Goal: Find specific page/section: Find specific page/section

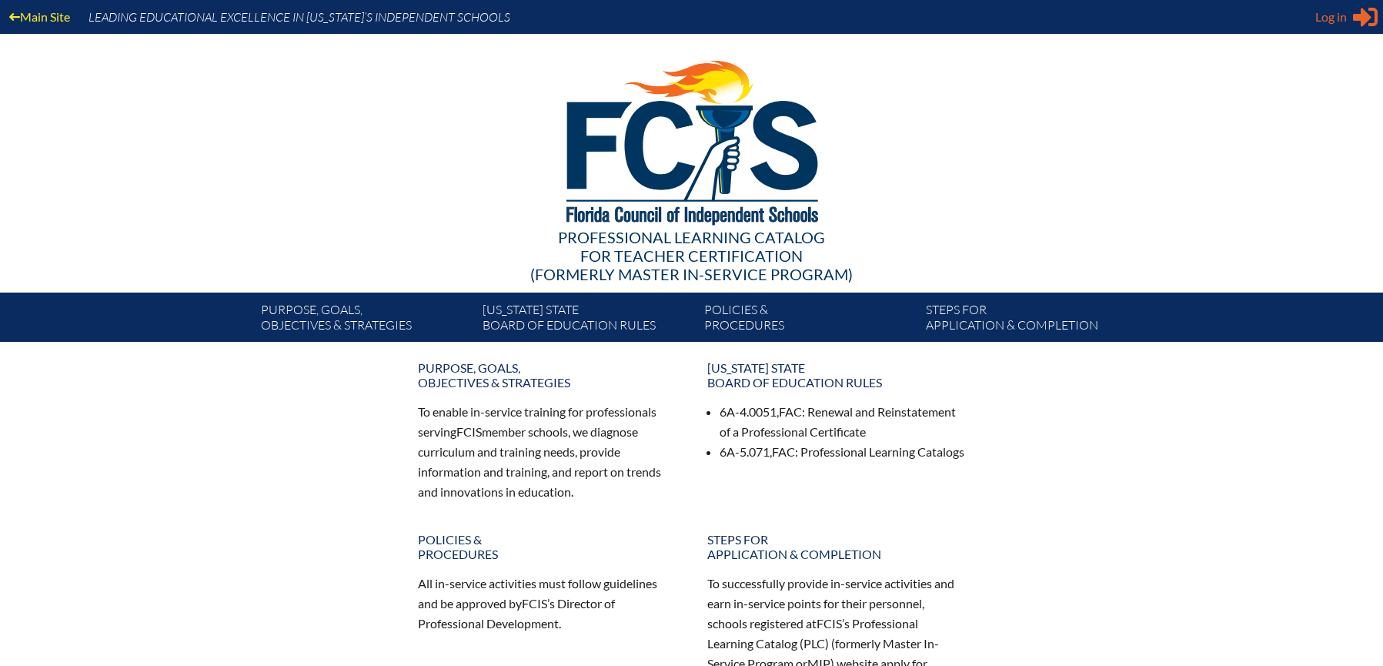
click at [1343, 17] on span "Log in" at bounding box center [1331, 17] width 32 height 18
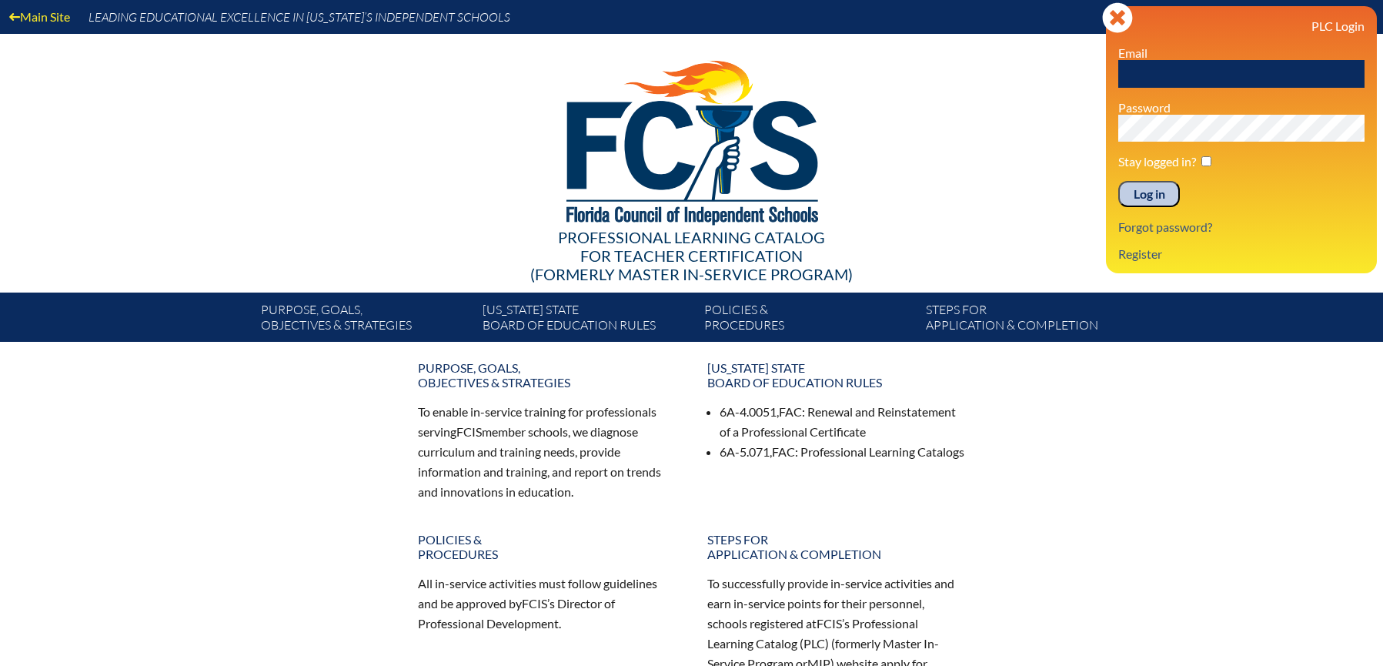
click at [1181, 85] on input "text" at bounding box center [1241, 74] width 246 height 28
click at [1157, 72] on input "text" at bounding box center [1241, 74] width 246 height 28
type input "[EMAIL_ADDRESS][DOMAIN_NAME]"
click at [1118, 181] on input "Log in" at bounding box center [1149, 194] width 62 height 26
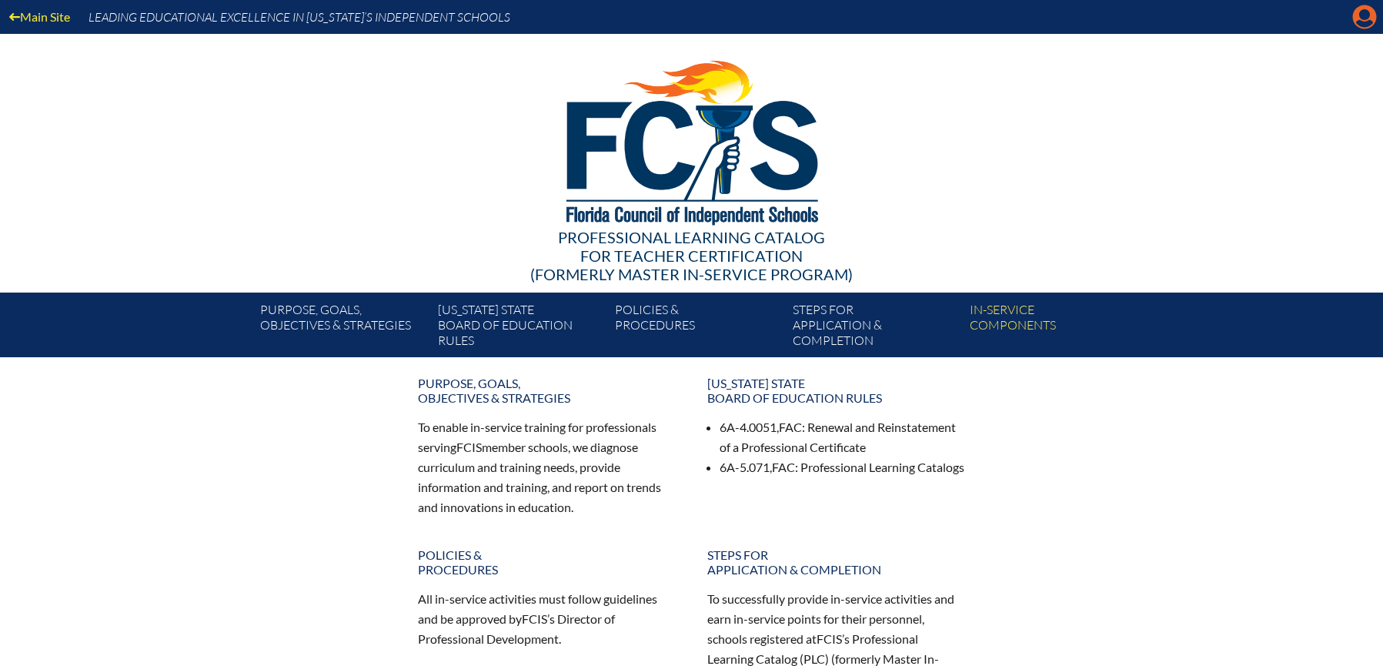
click at [1355, 8] on icon "Manage account" at bounding box center [1364, 17] width 25 height 25
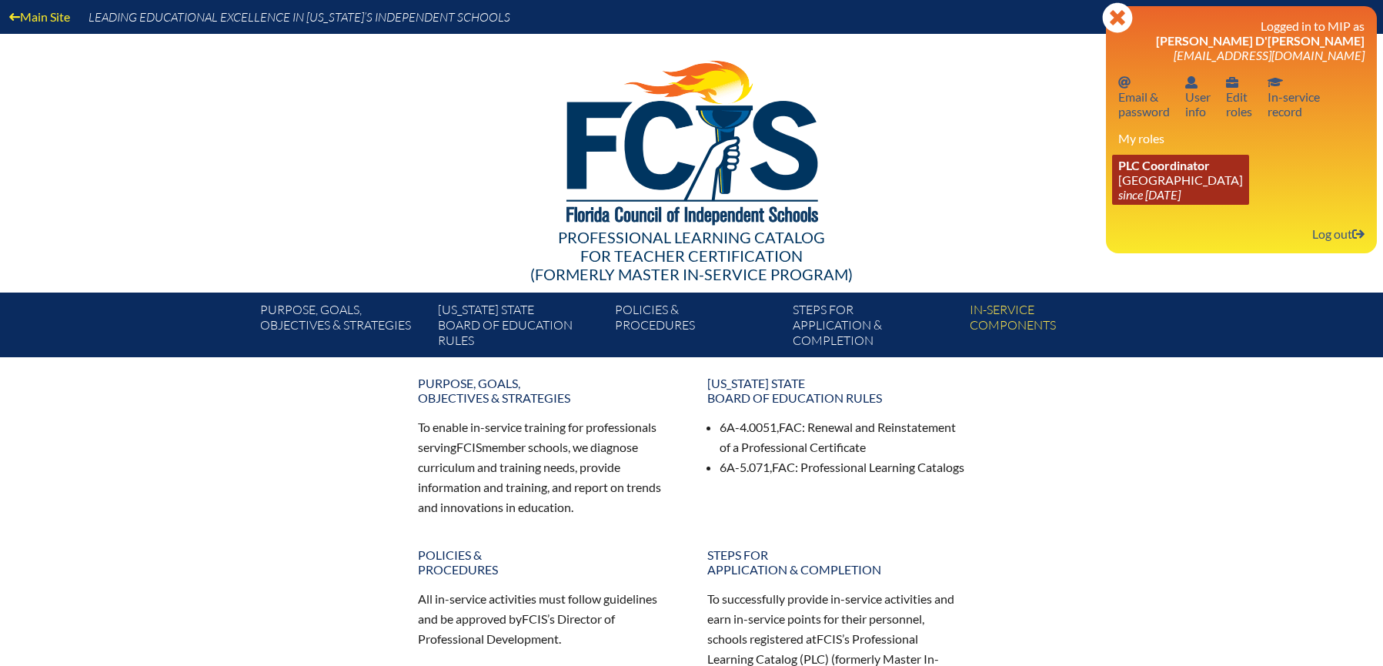
click at [1180, 175] on link "PLC Coordinator Lake Highland Preparatory School since 2023 Jun 6" at bounding box center [1180, 180] width 137 height 50
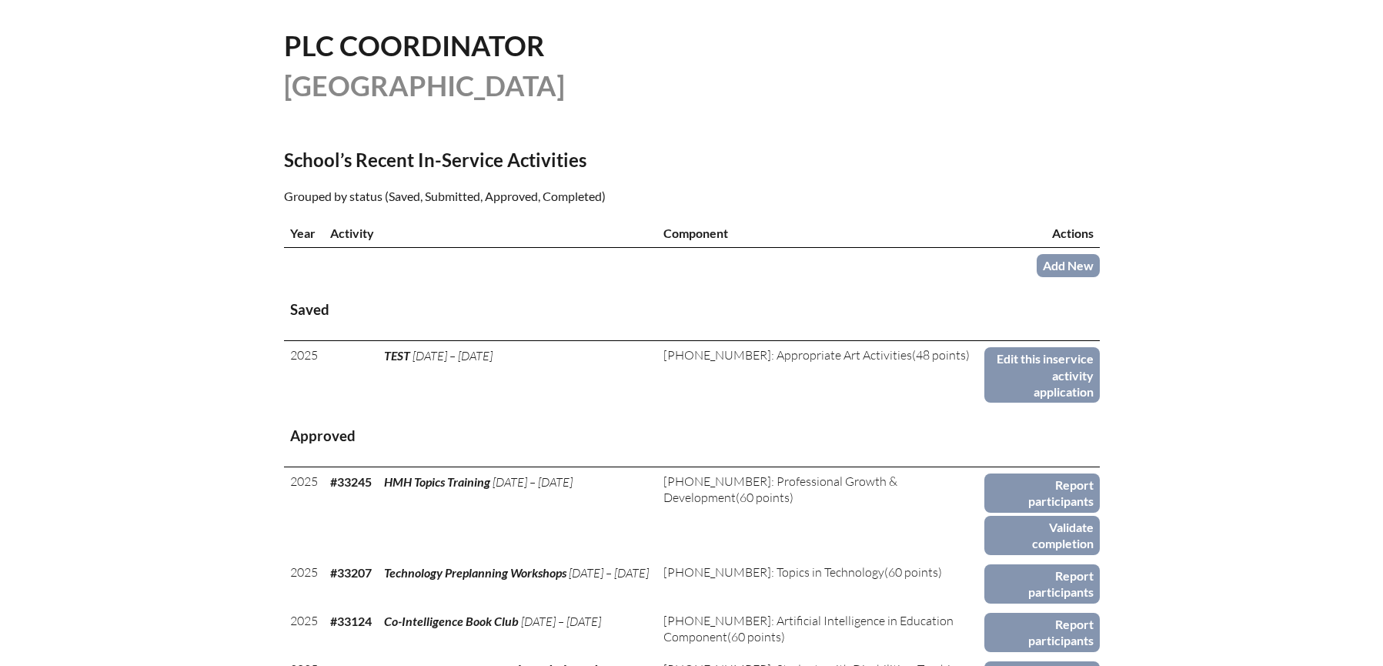
scroll to position [442, 0]
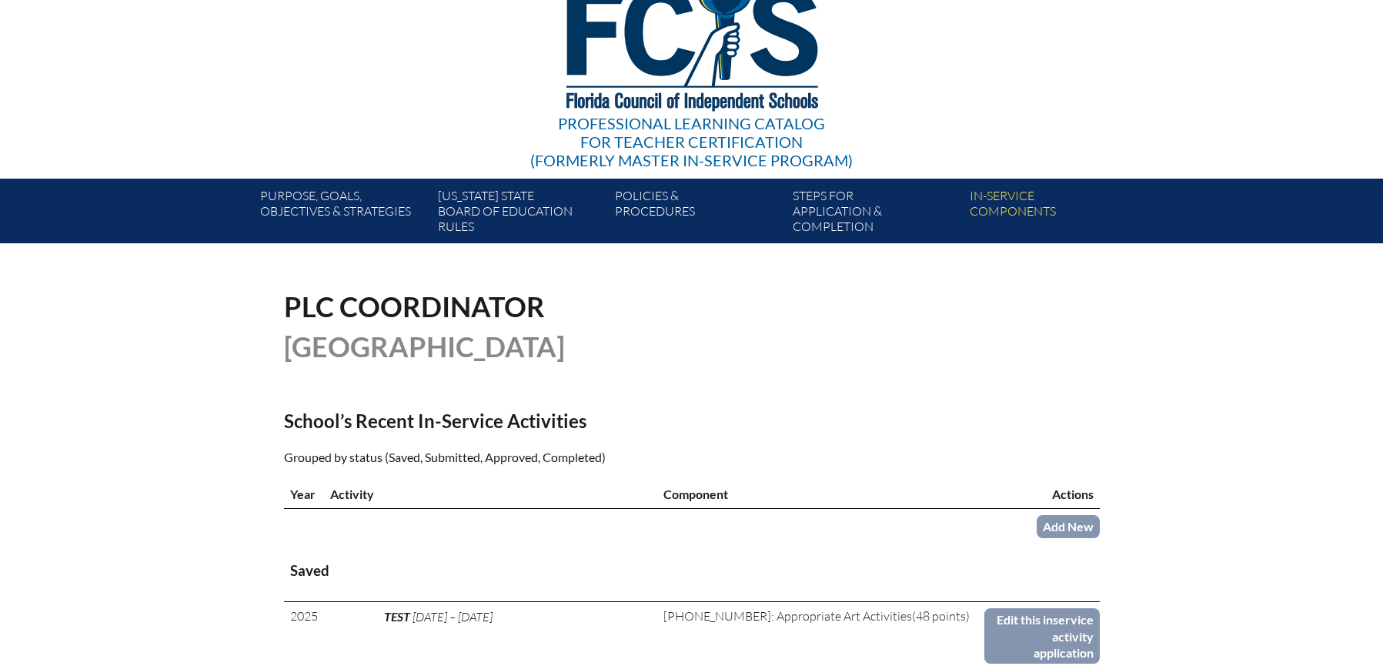
scroll to position [0, 0]
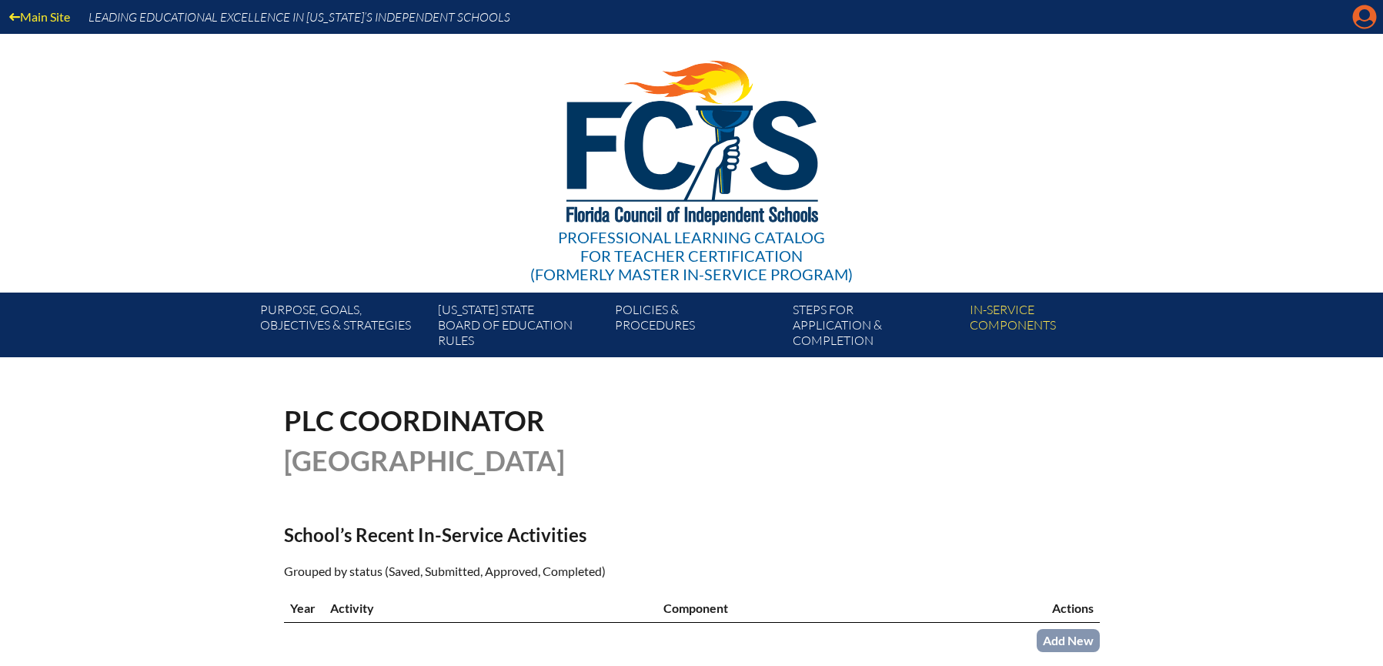
click at [1361, 21] on icon at bounding box center [1365, 17] width 24 height 24
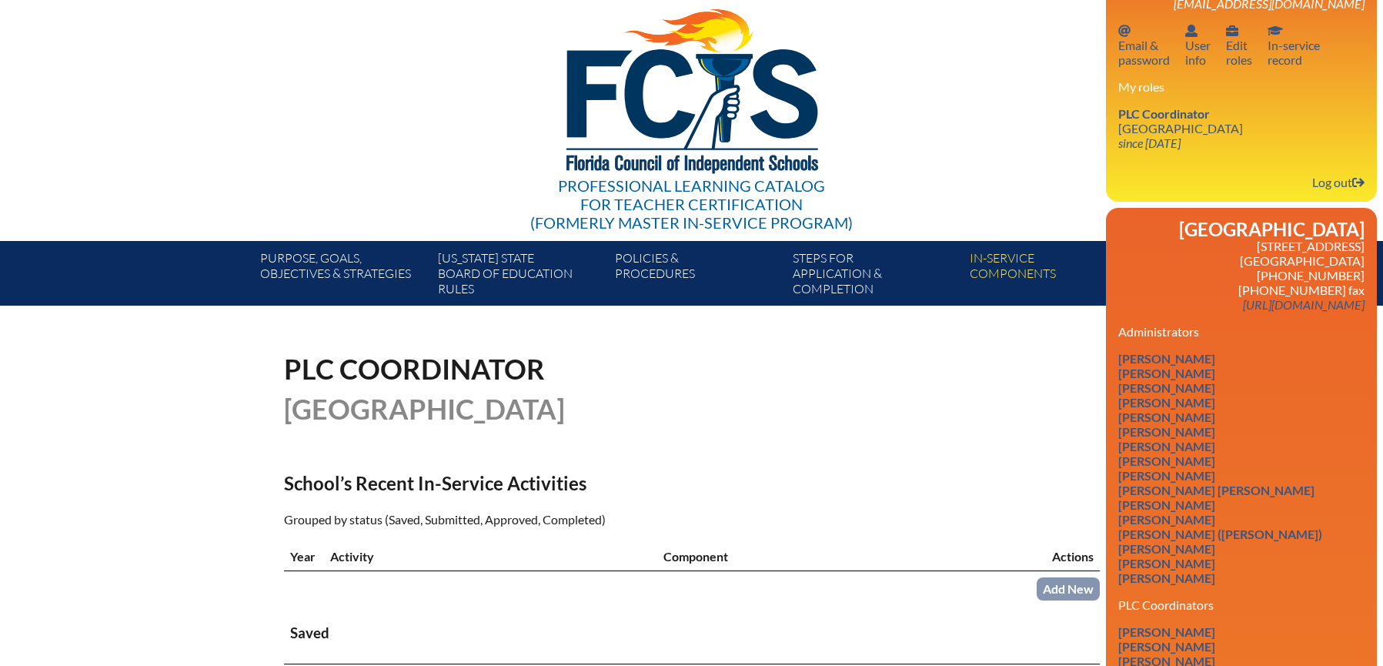
scroll to position [292, 0]
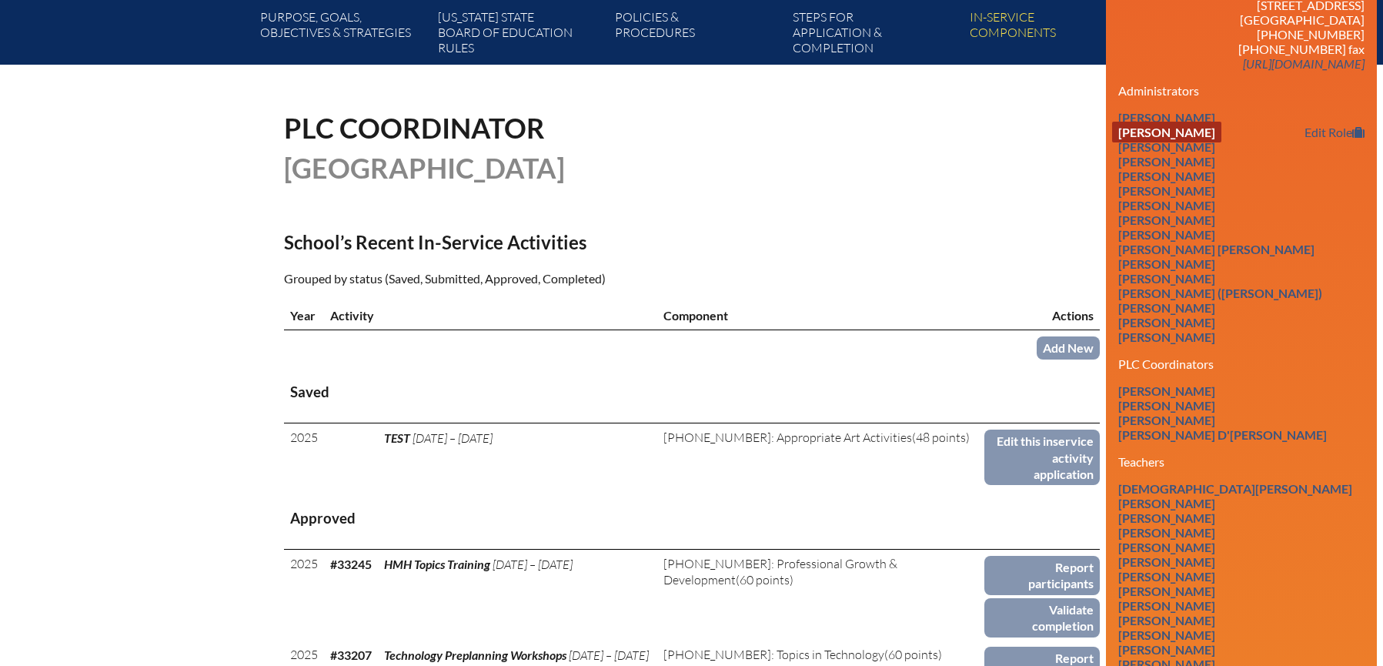
click at [1170, 142] on link "[PERSON_NAME]" at bounding box center [1166, 132] width 109 height 21
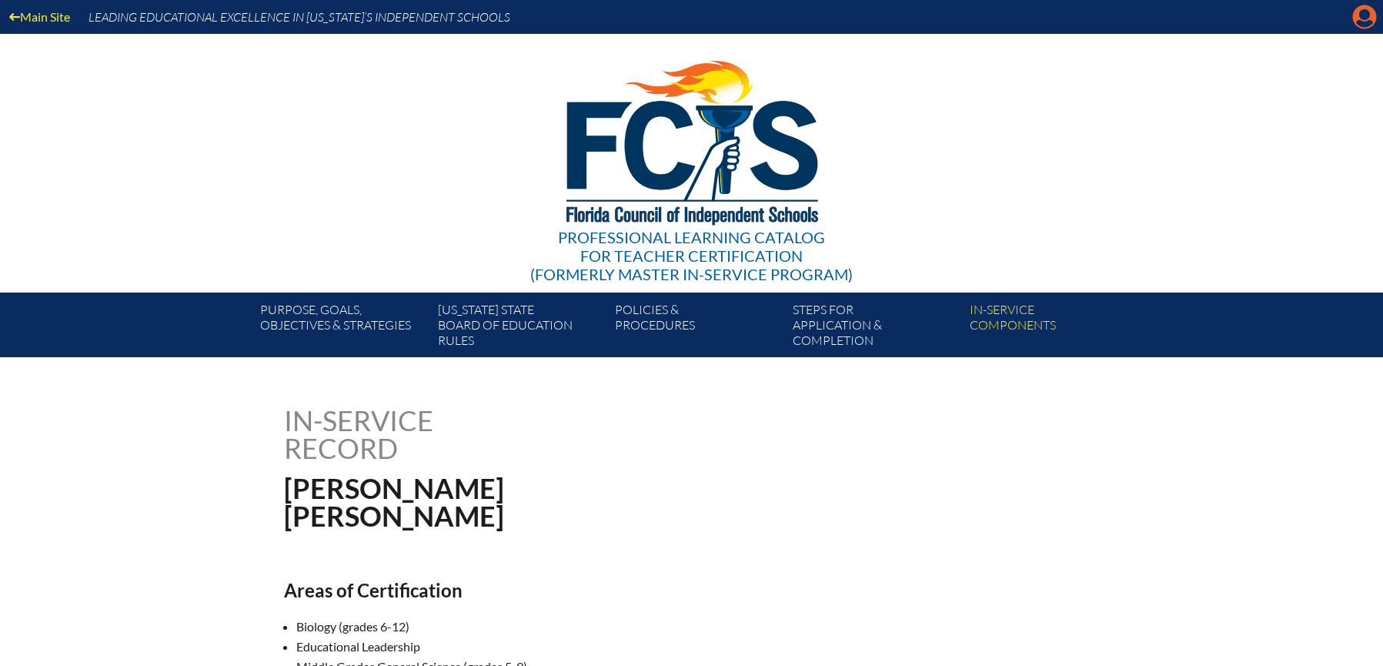
click at [1357, 13] on icon at bounding box center [1365, 17] width 24 height 24
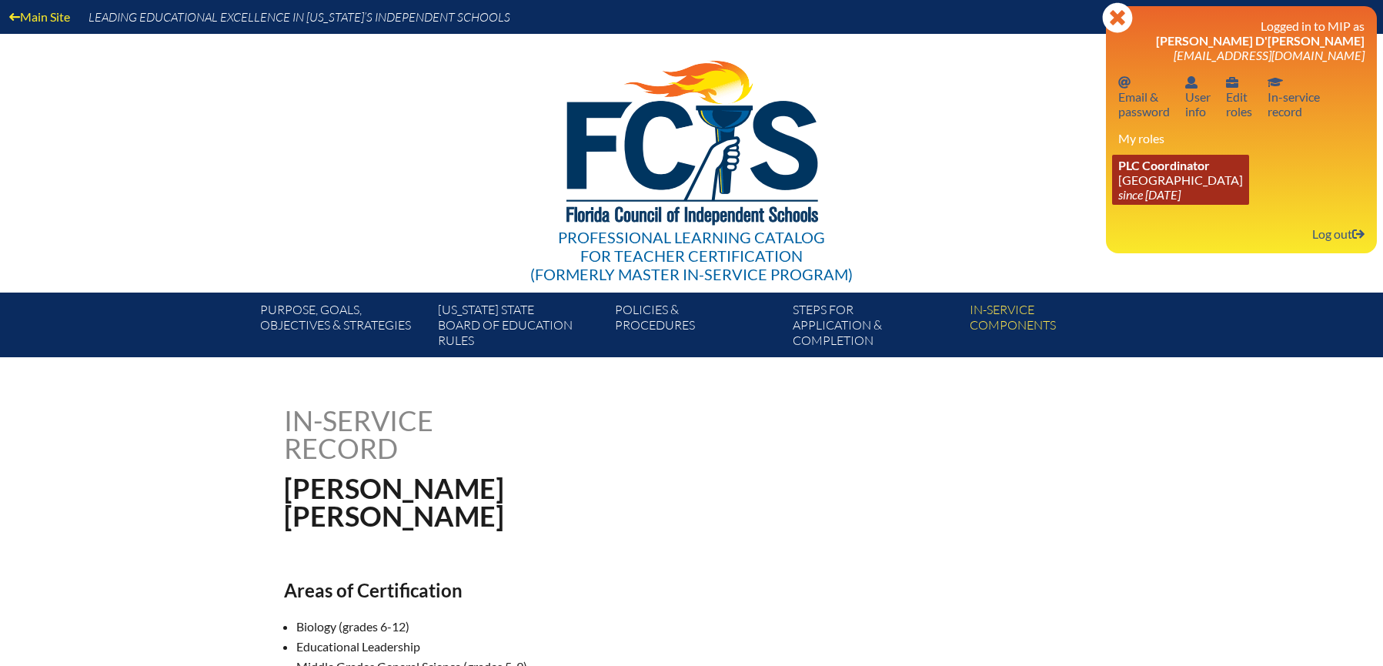
click at [1189, 170] on span "PLC Coordinator" at bounding box center [1164, 165] width 92 height 15
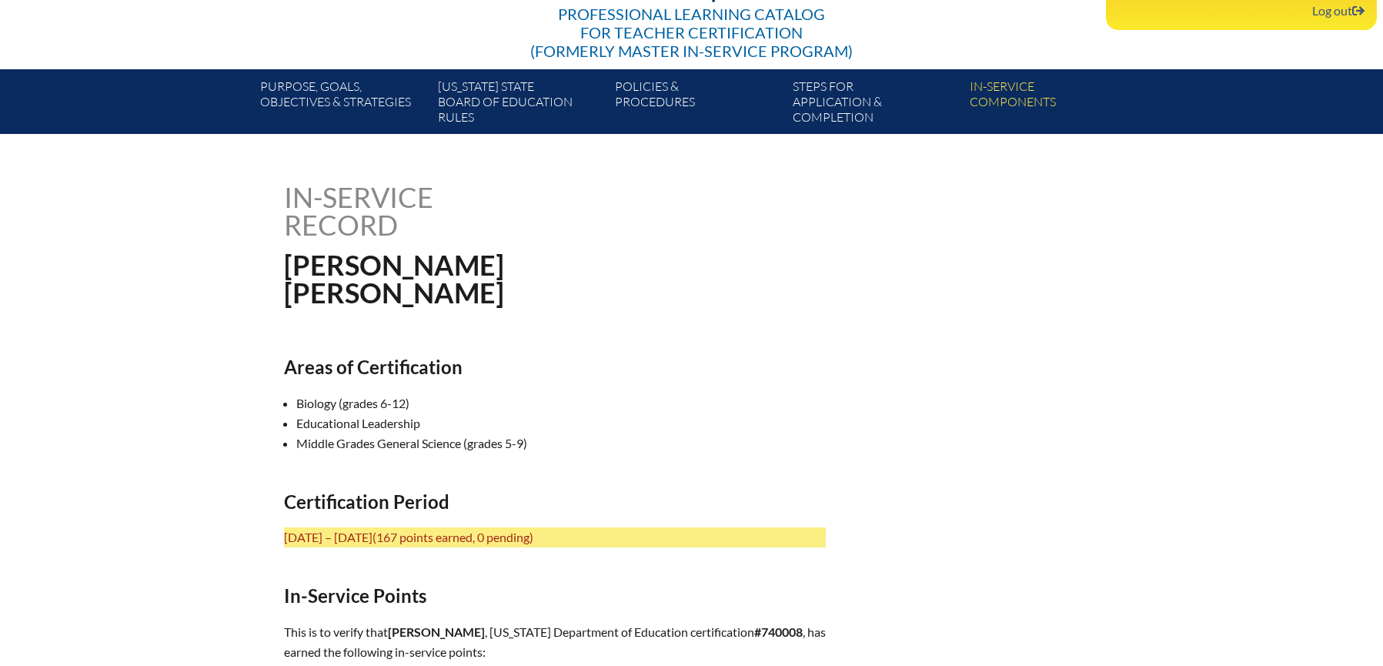
scroll to position [226, 0]
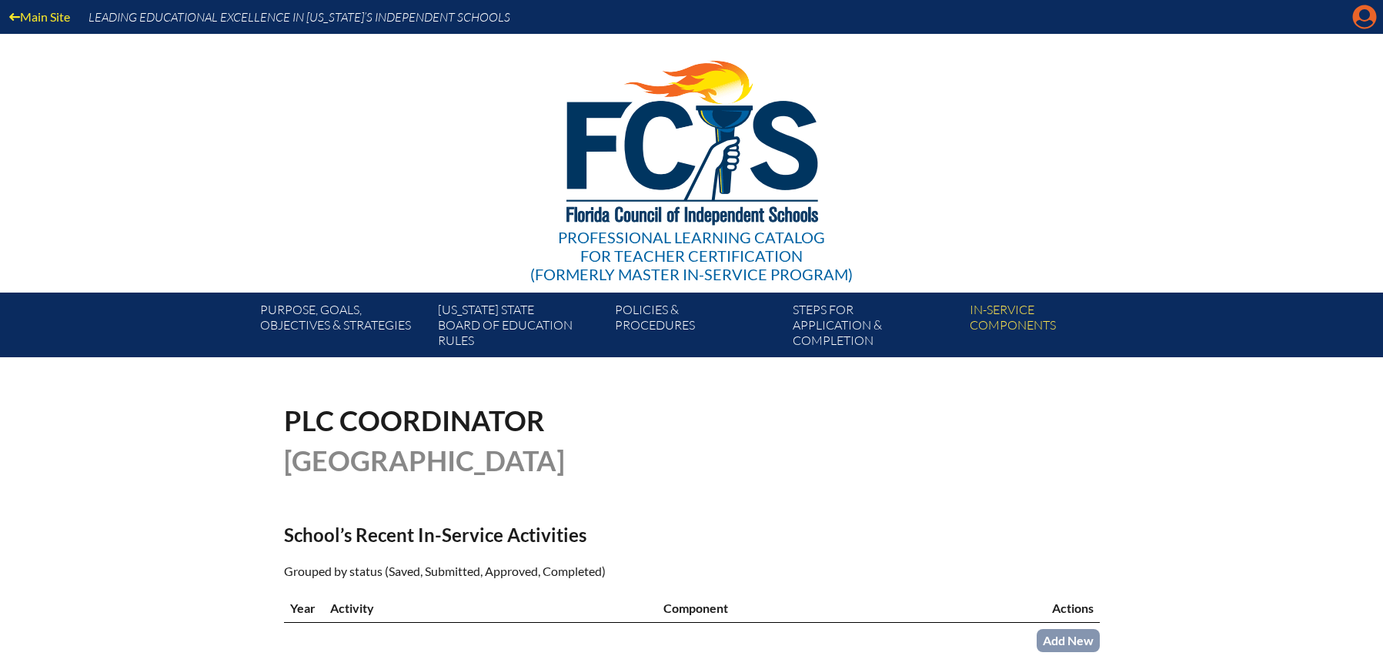
click at [1366, 17] on icon "Manage account" at bounding box center [1364, 17] width 25 height 25
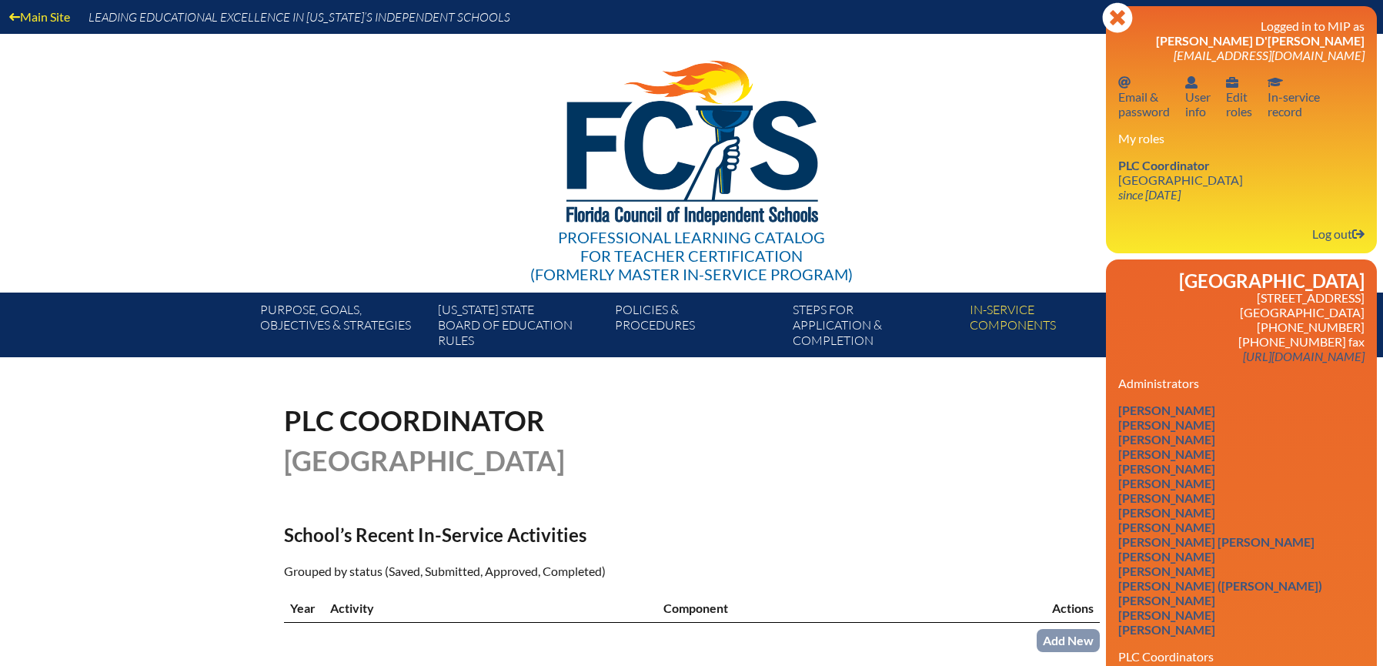
click at [1007, 229] on div "Professional Learning Catalog for Teacher Certification (formerly Master In-ser…" at bounding box center [692, 163] width 936 height 259
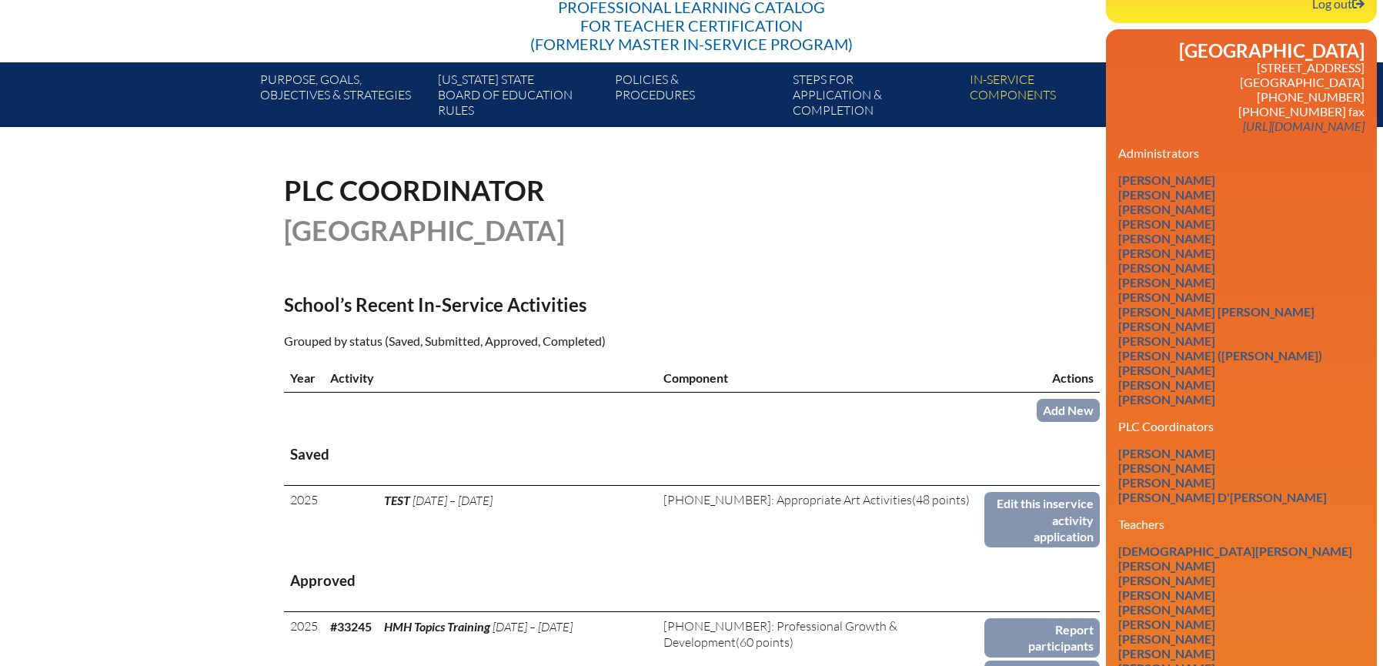
scroll to position [104, 0]
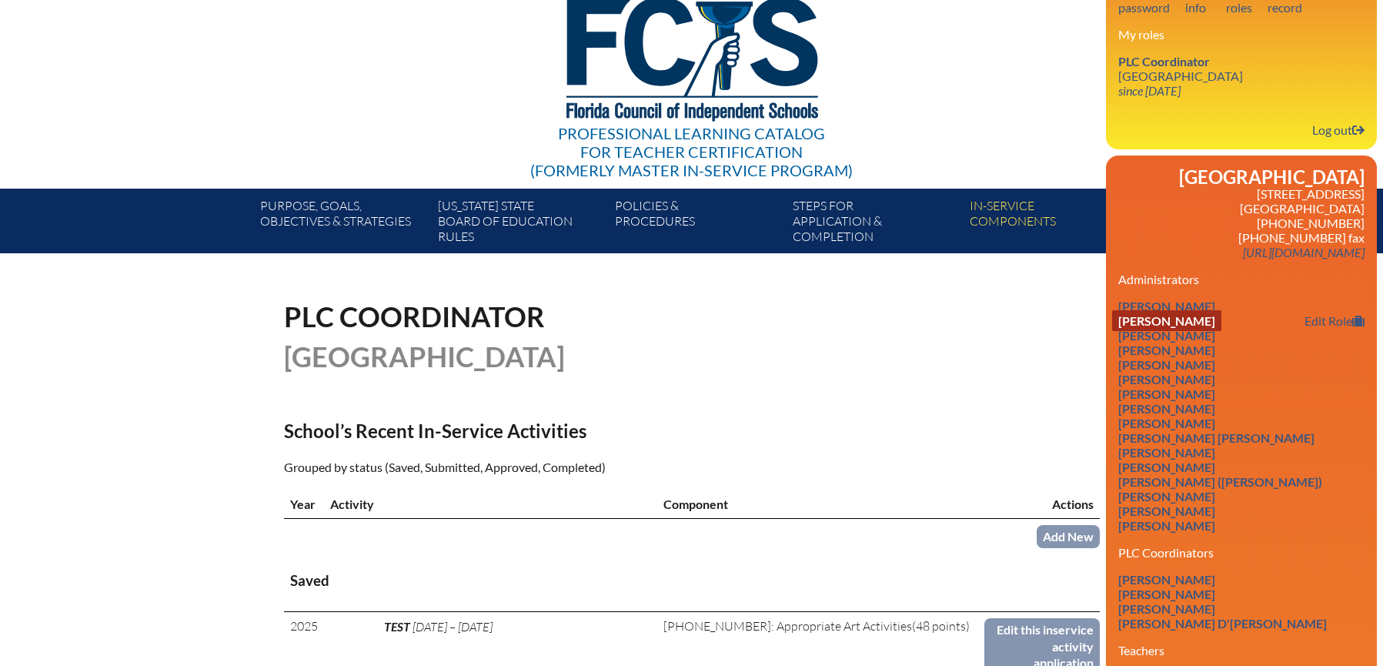
click at [1209, 331] on link "Jacqueline Mumaw Collazo" at bounding box center [1166, 320] width 109 height 21
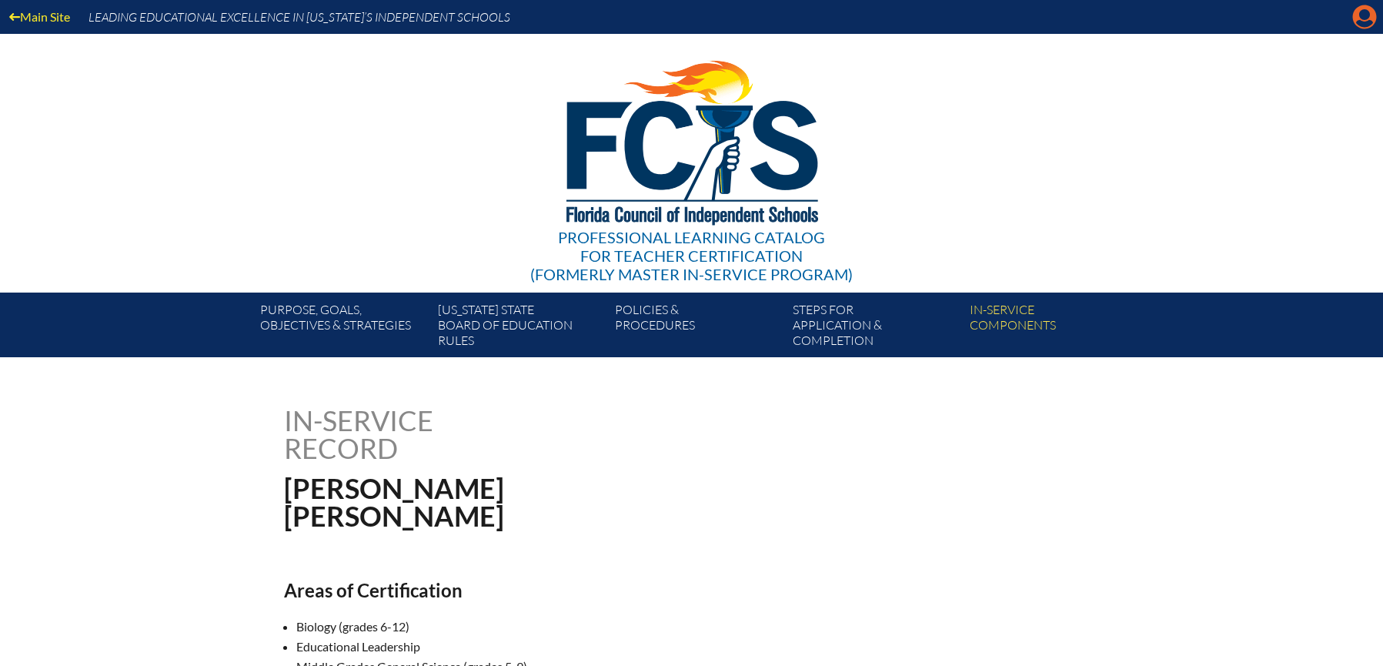
click at [1364, 22] on icon "Manage account" at bounding box center [1364, 17] width 25 height 25
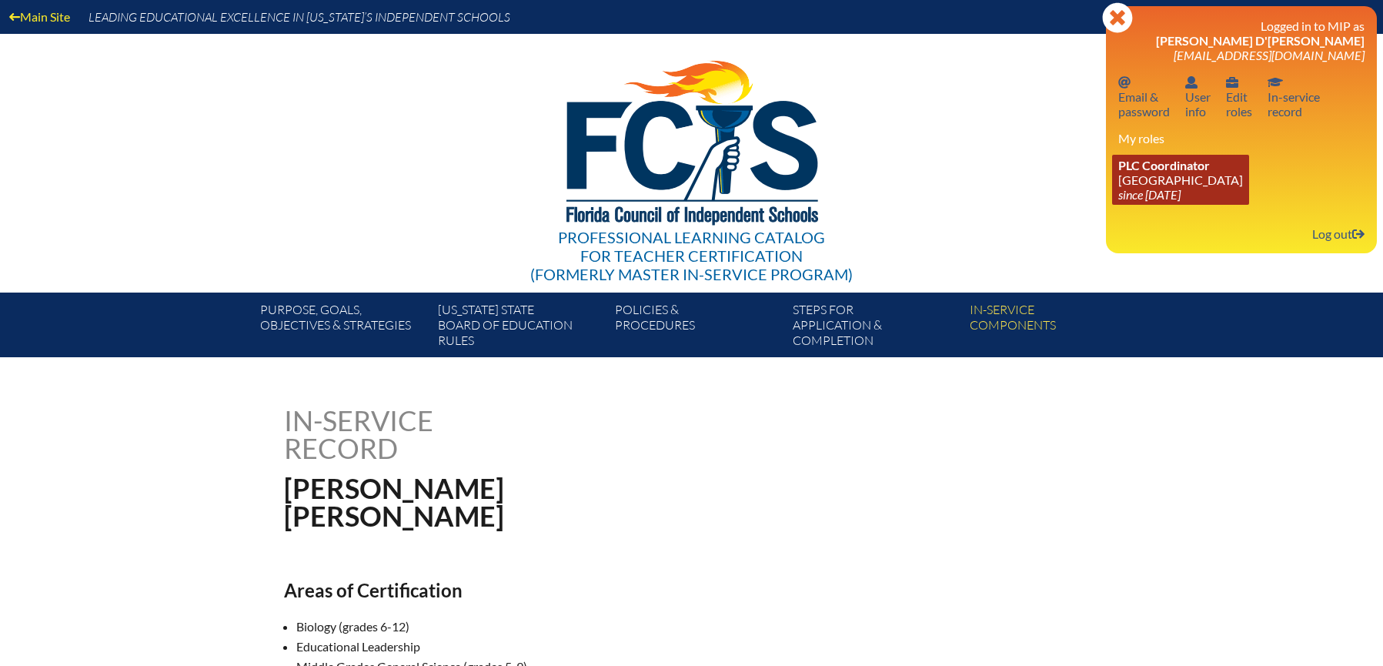
click at [1156, 183] on link "PLC Coordinator Lake Highland Preparatory School since 2023 Jun 6" at bounding box center [1180, 180] width 137 height 50
click at [1189, 172] on link "PLC Coordinator Lake Highland Preparatory School since 2023 Jun 6" at bounding box center [1180, 180] width 137 height 50
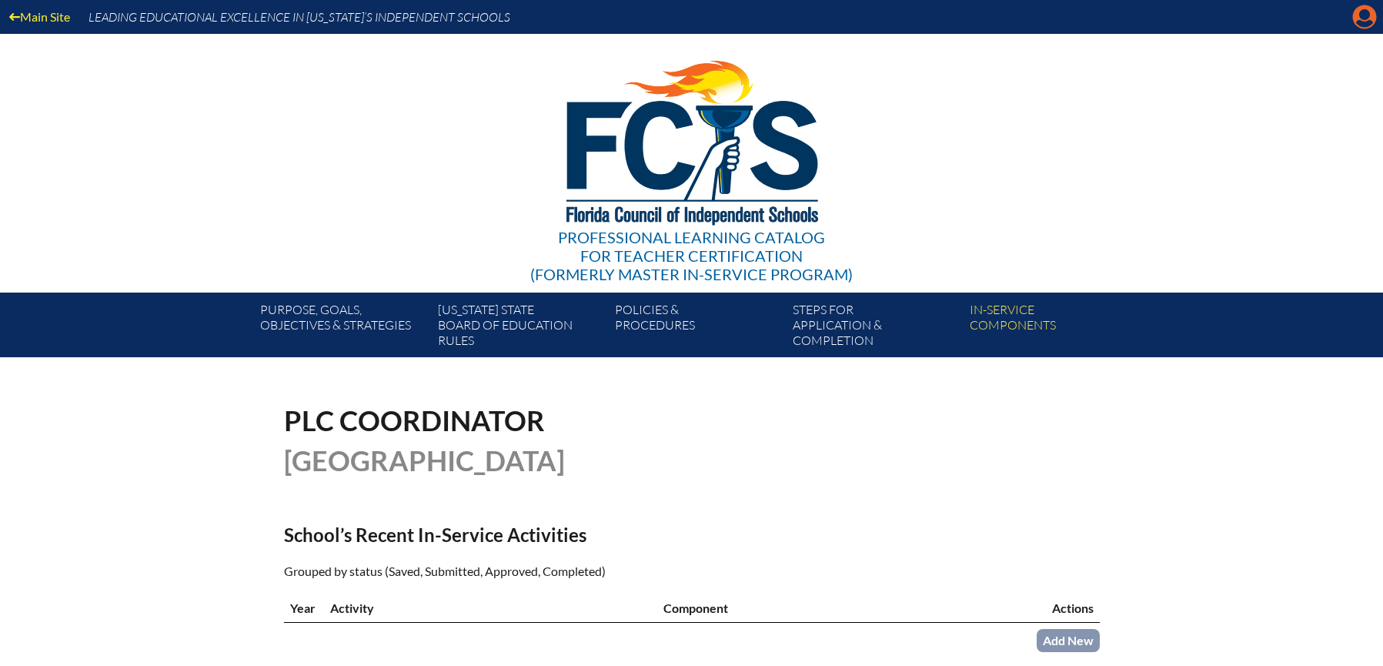
click at [1364, 17] on icon "Manage account" at bounding box center [1364, 17] width 25 height 25
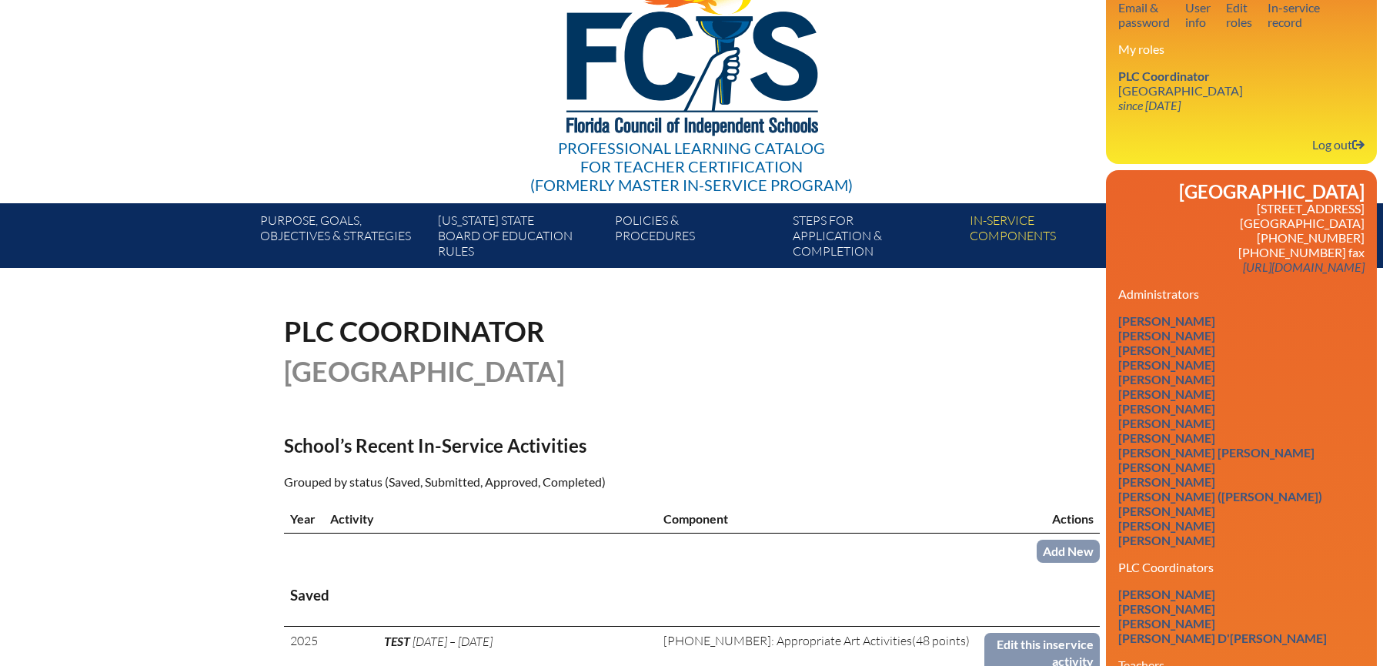
scroll to position [99, 0]
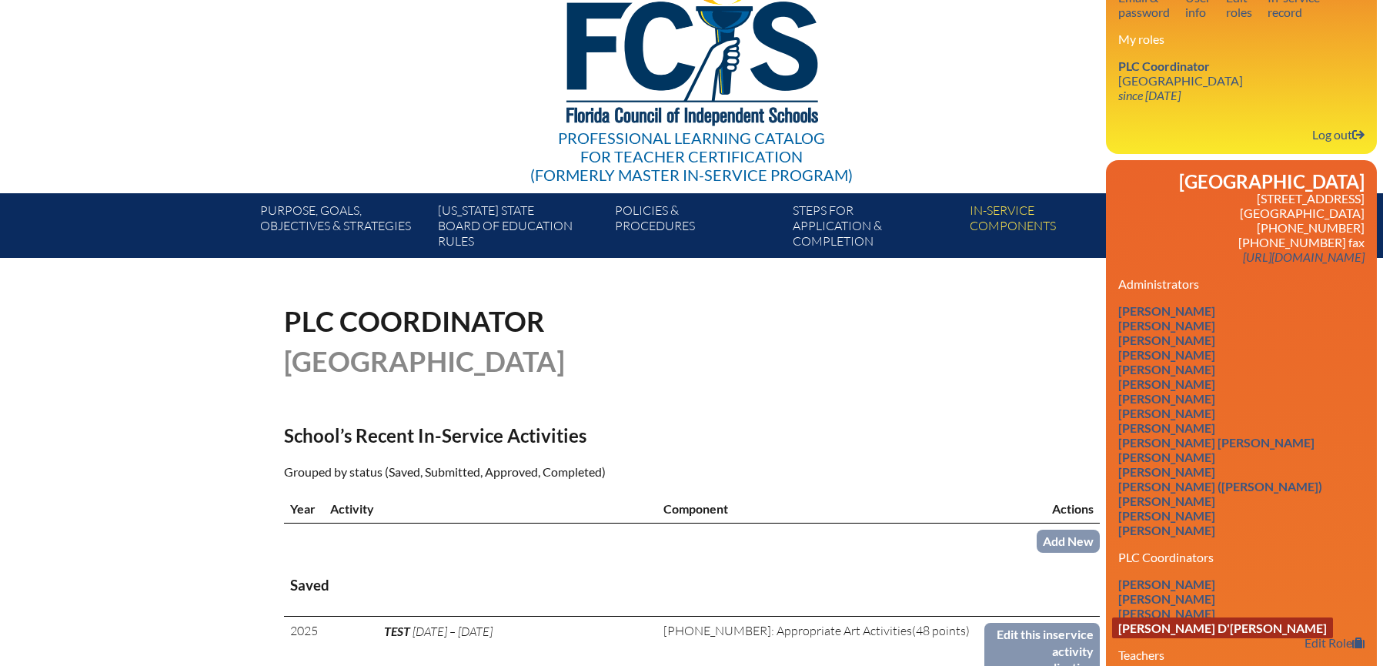
click at [1209, 630] on link "Jennifer Marie Stever D'Andrea" at bounding box center [1222, 627] width 221 height 21
